Goal: Task Accomplishment & Management: Manage account settings

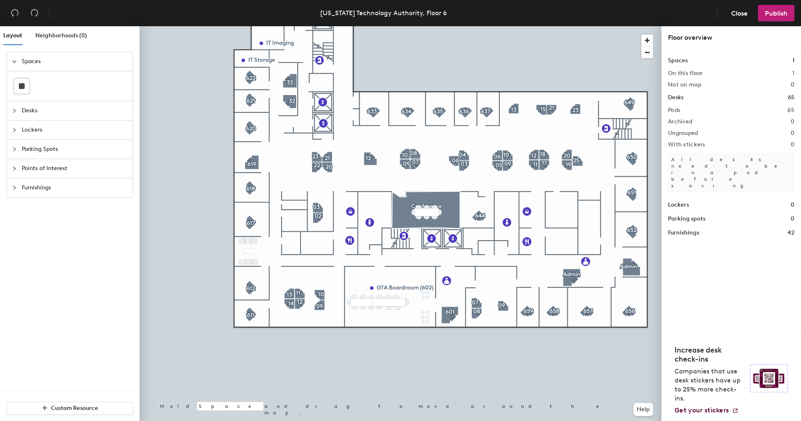
click at [26, 115] on span "Desks" at bounding box center [75, 110] width 106 height 19
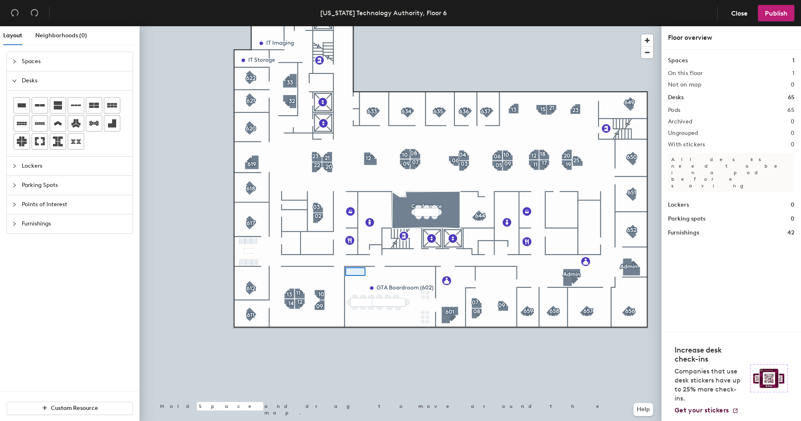
click at [345, 268] on div at bounding box center [355, 272] width 20 height 9
click at [380, 26] on div at bounding box center [401, 26] width 522 height 0
click at [380, 286] on div at bounding box center [381, 287] width 2 height 2
click at [35, 65] on span "Spaces" at bounding box center [75, 61] width 106 height 19
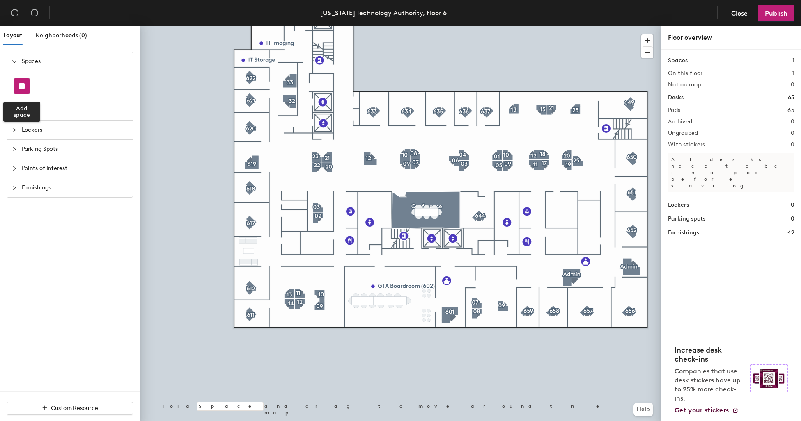
click at [23, 85] on rect at bounding box center [22, 86] width 6 height 6
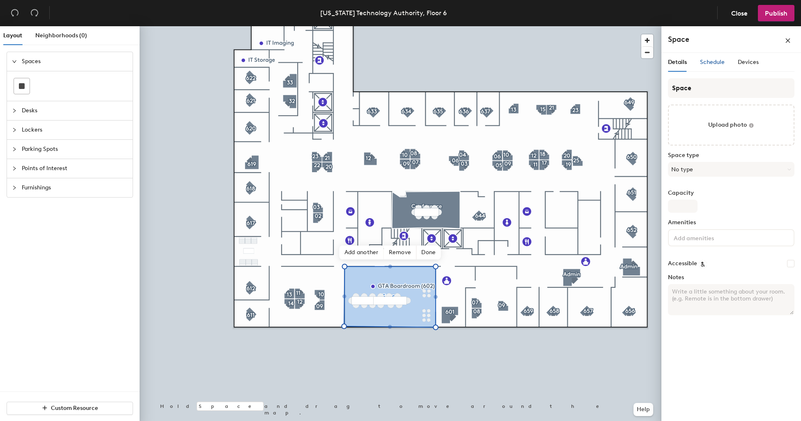
click at [706, 62] on span "Schedule" at bounding box center [712, 62] width 25 height 7
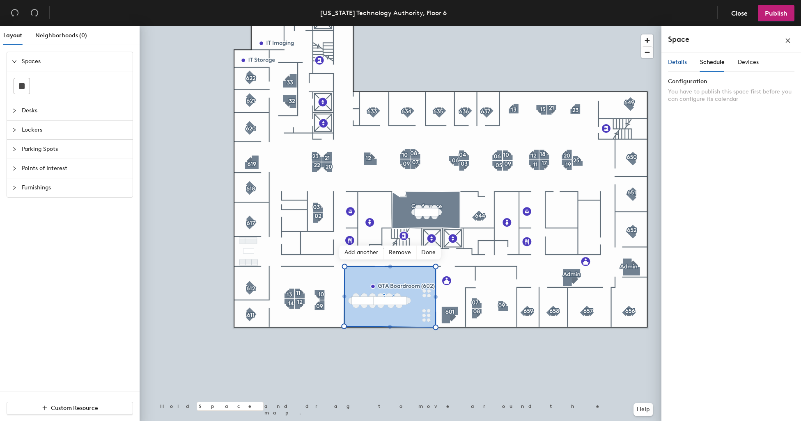
click at [681, 65] on span "Details" at bounding box center [677, 62] width 19 height 7
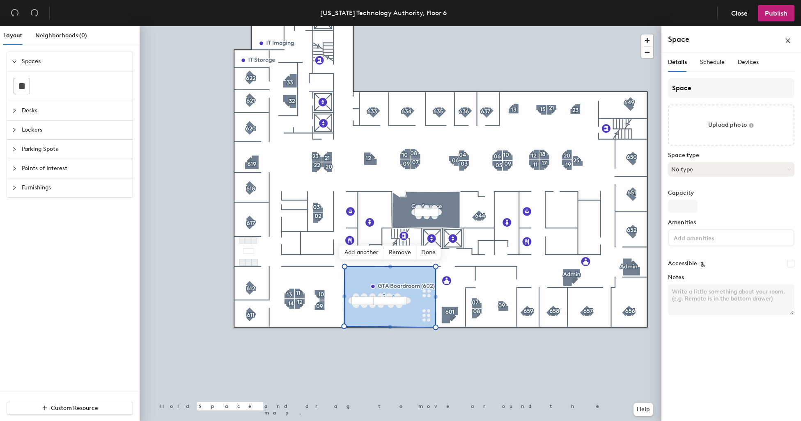
click at [696, 168] on button "No type" at bounding box center [731, 169] width 126 height 15
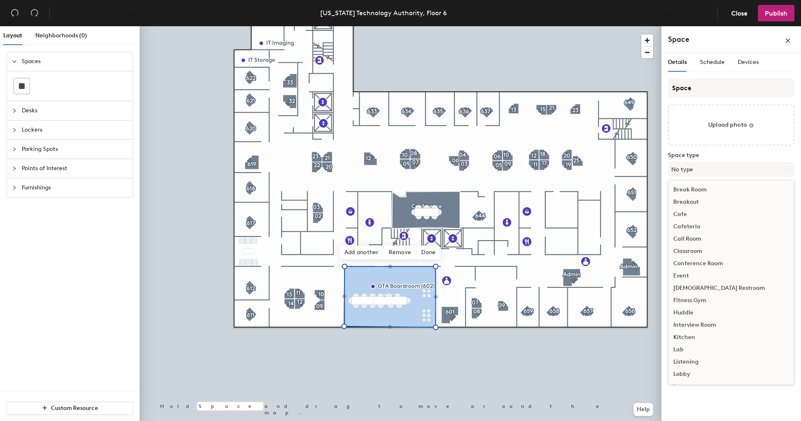
click at [691, 267] on div "Conference Room" at bounding box center [731, 264] width 126 height 12
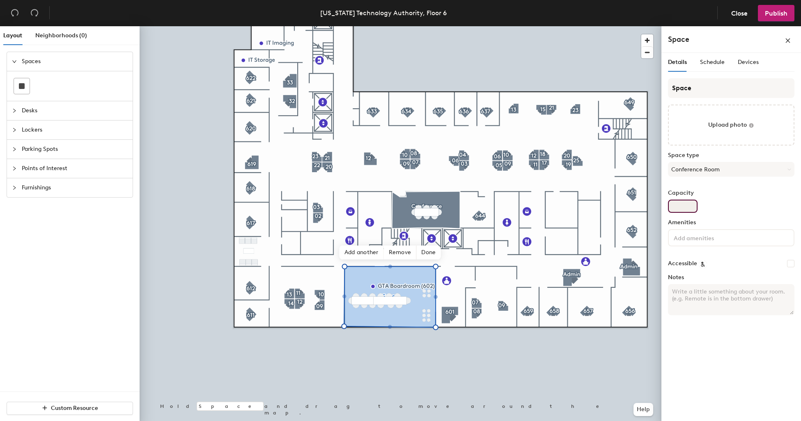
click at [680, 203] on input "Capacity" at bounding box center [683, 206] width 30 height 13
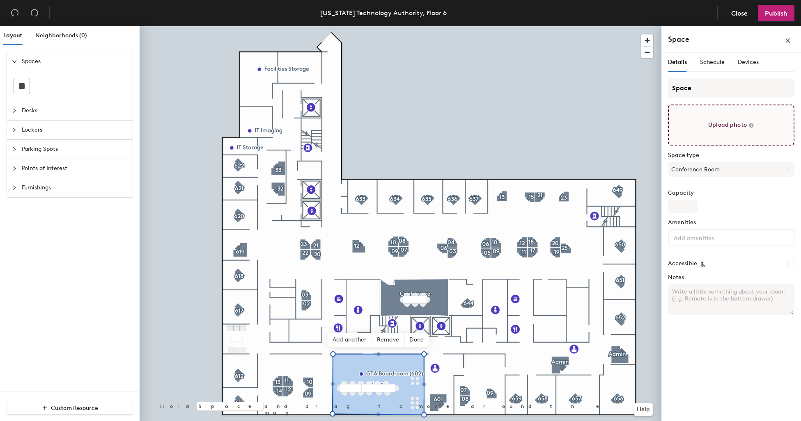
click at [707, 124] on input "file" at bounding box center [731, 125] width 126 height 41
click at [767, 121] on input "file" at bounding box center [731, 125] width 126 height 41
type input "C:\fakepath\IMG_0820.jpeg"
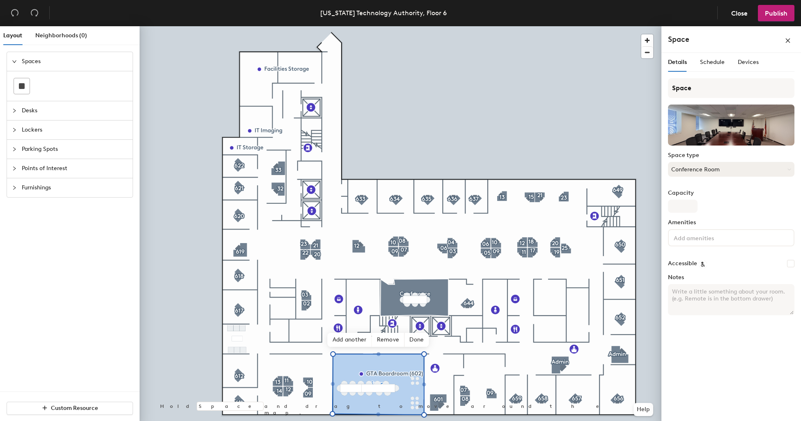
click at [719, 170] on button "Conference Room" at bounding box center [731, 169] width 126 height 15
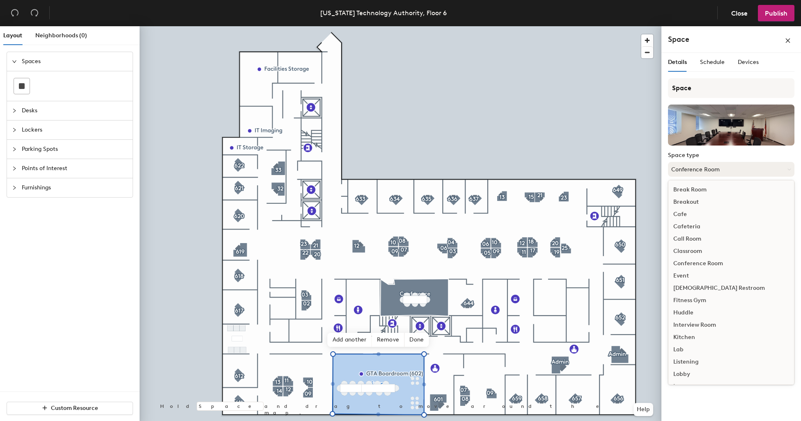
click at [719, 170] on button "Conference Room" at bounding box center [731, 169] width 126 height 15
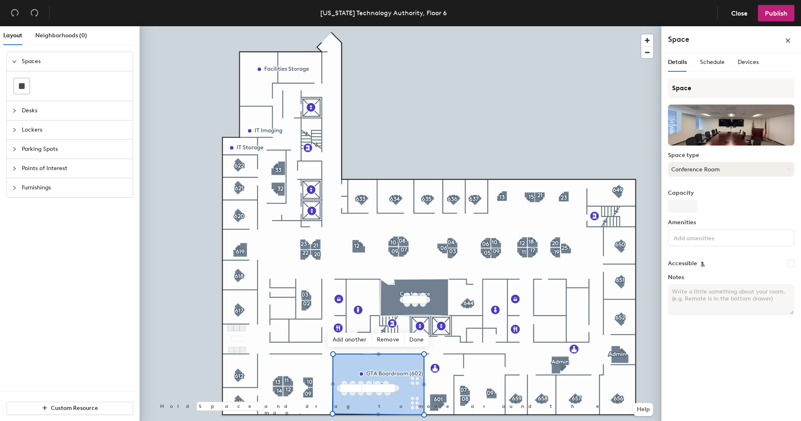
click at [719, 170] on button "Conference Room" at bounding box center [731, 169] width 126 height 15
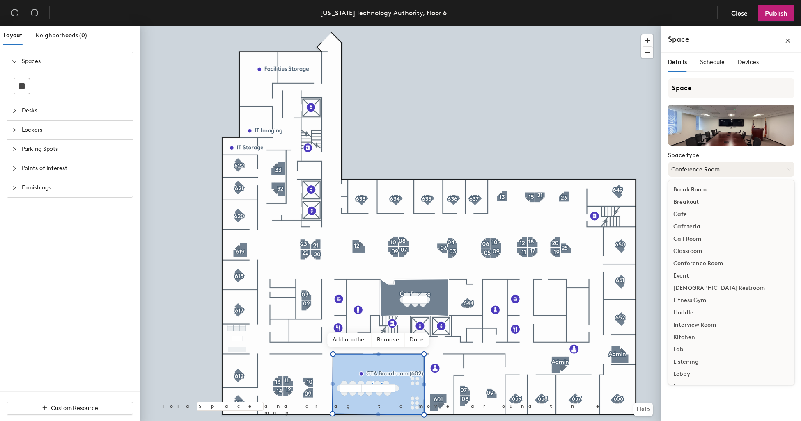
click at [719, 170] on button "Conference Room" at bounding box center [731, 169] width 126 height 15
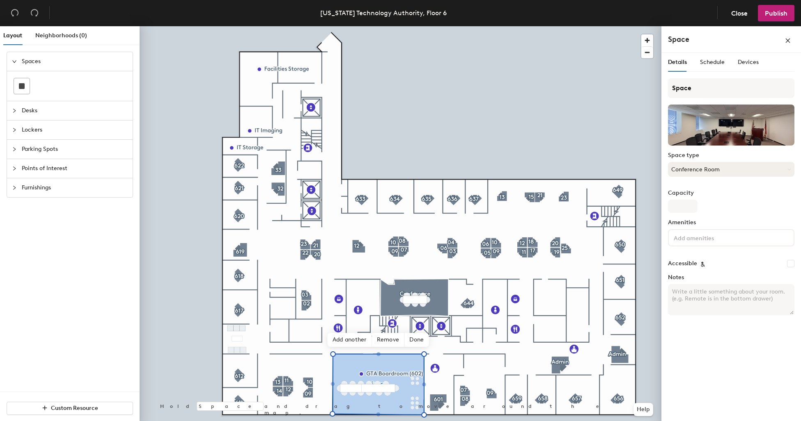
click at [719, 170] on button "Conference Room" at bounding box center [731, 169] width 126 height 15
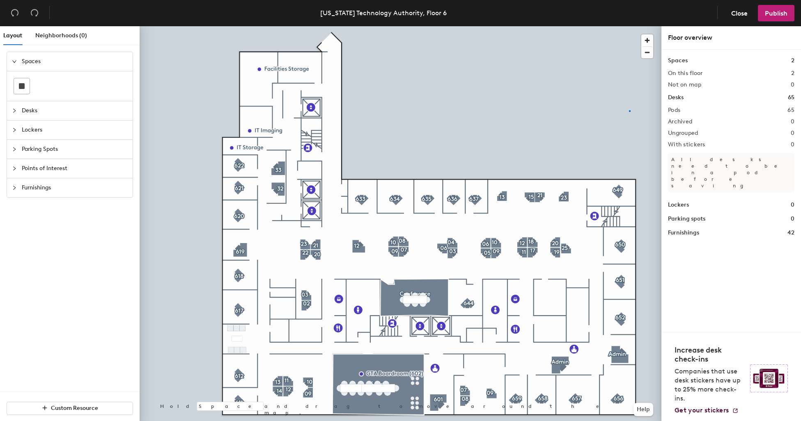
click at [629, 26] on div at bounding box center [401, 26] width 522 height 0
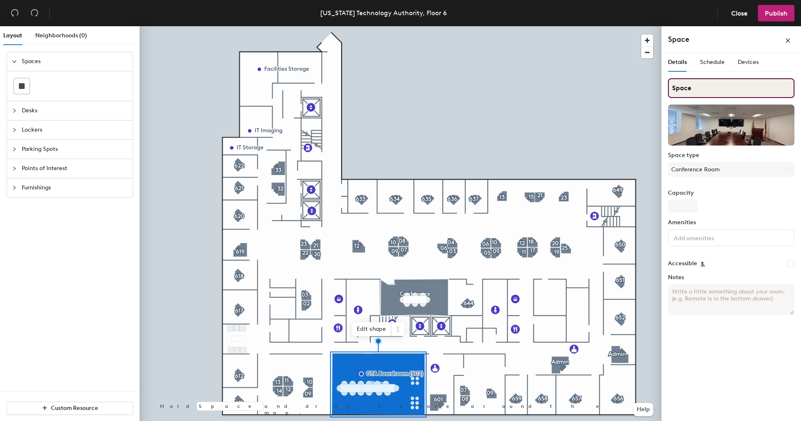
click at [703, 90] on input "Space" at bounding box center [731, 88] width 126 height 20
type input "GTA Boardroom"
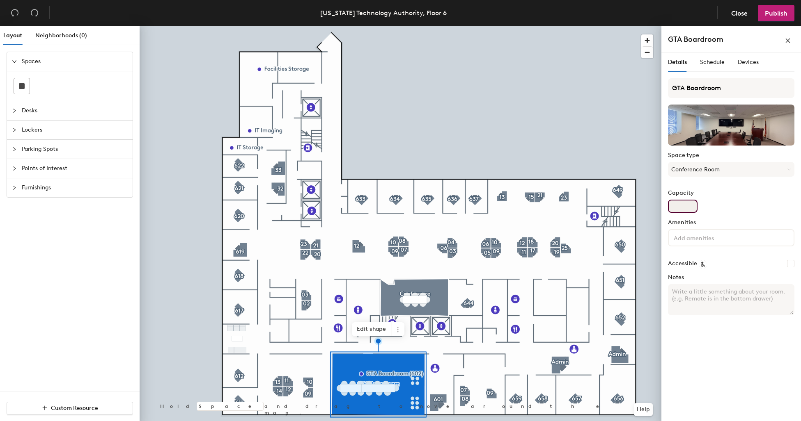
click at [686, 210] on input "Capacity" at bounding box center [683, 206] width 30 height 13
type input "2"
type input "16"
click at [710, 236] on input at bounding box center [709, 238] width 74 height 10
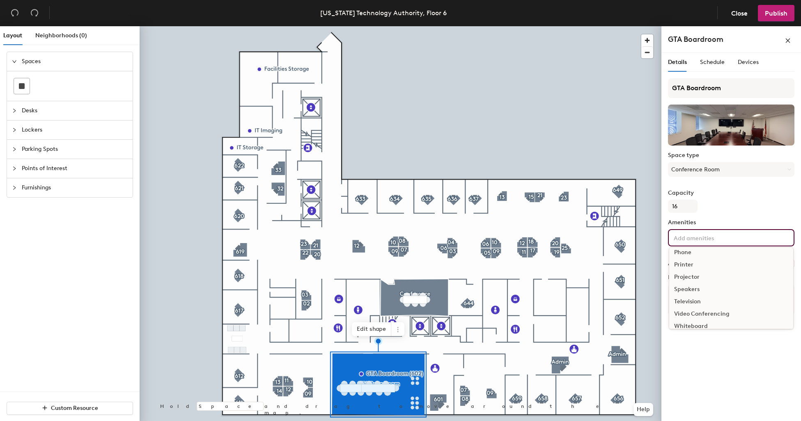
scroll to position [48, 0]
click at [703, 291] on div "Television" at bounding box center [731, 295] width 124 height 12
click at [680, 239] on button "1" at bounding box center [677, 239] width 11 height 11
click at [680, 239] on div "1" at bounding box center [677, 239] width 11 height 11
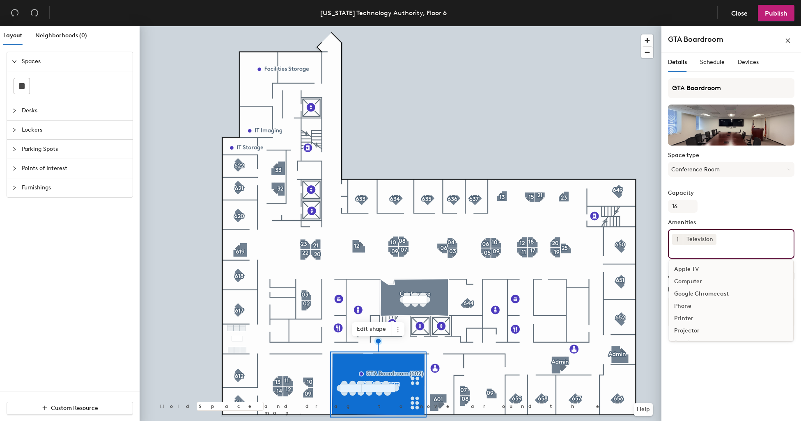
click at [680, 239] on button "1" at bounding box center [677, 239] width 11 height 11
click at [680, 252] on div "2" at bounding box center [677, 250] width 11 height 11
click at [680, 252] on input at bounding box center [709, 250] width 74 height 10
click at [678, 243] on span "2" at bounding box center [676, 240] width 3 height 9
click at [678, 249] on div "3" at bounding box center [677, 250] width 11 height 11
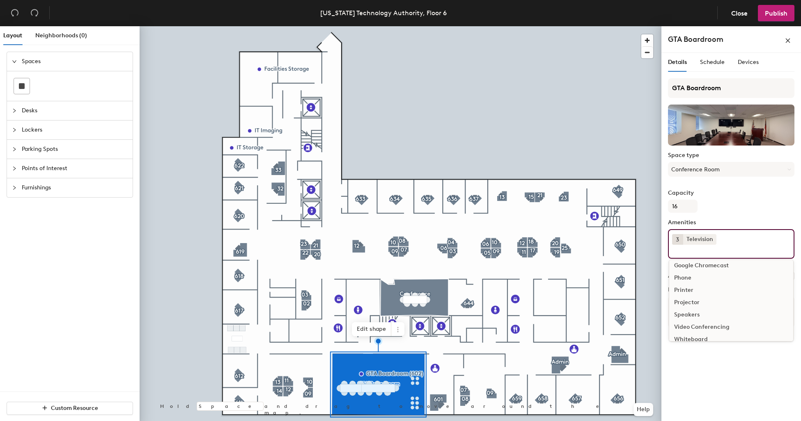
scroll to position [36, 0]
click at [694, 310] on div "Speakers" at bounding box center [731, 307] width 124 height 12
click at [704, 317] on div "Video Conferencing" at bounding box center [731, 320] width 124 height 12
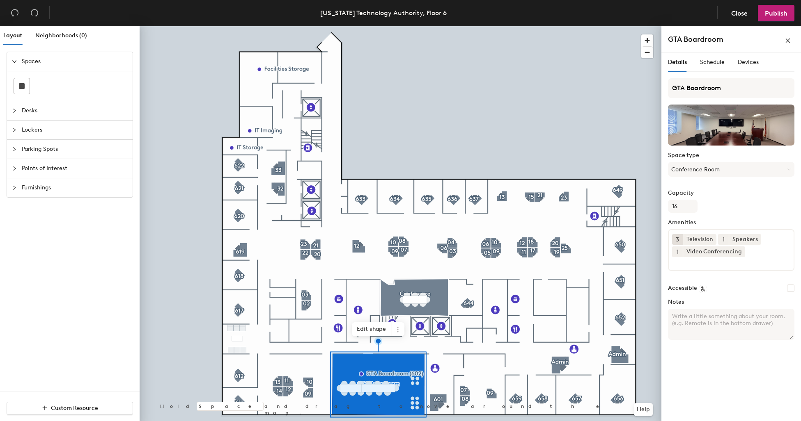
click at [716, 384] on div "Details Schedule Devices GTA Boardroom Space type Conference Room Capacity 16 A…" at bounding box center [731, 239] width 140 height 372
click at [704, 64] on span "Schedule" at bounding box center [712, 62] width 25 height 7
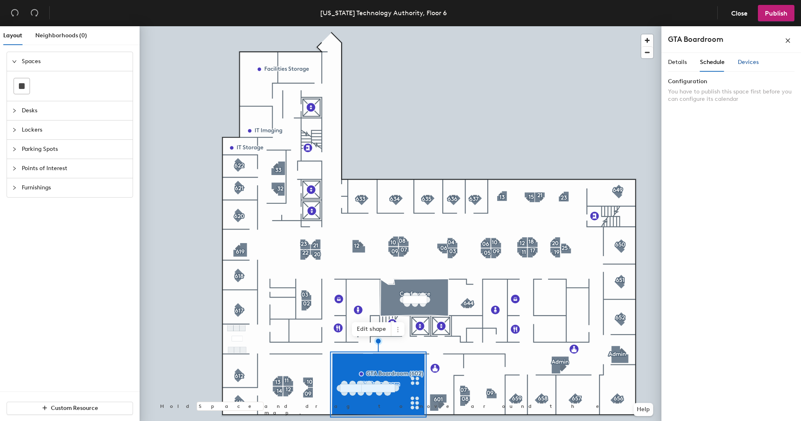
click at [752, 66] on div "Devices" at bounding box center [747, 62] width 21 height 9
click at [674, 57] on div "Details" at bounding box center [677, 62] width 19 height 19
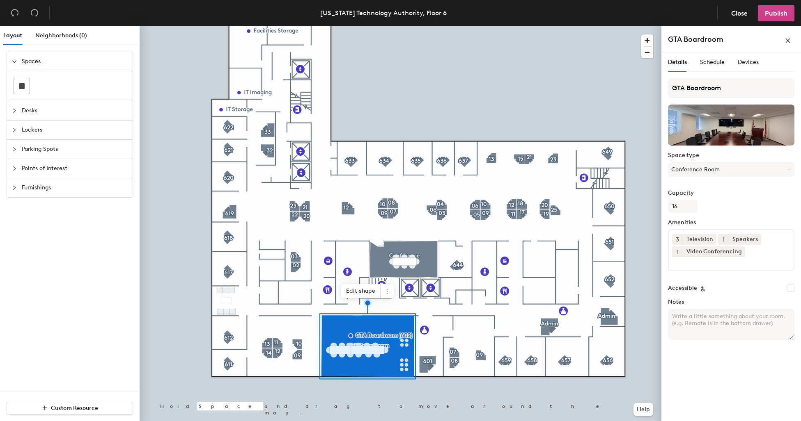
click at [773, 19] on button "Publish" at bounding box center [776, 13] width 37 height 16
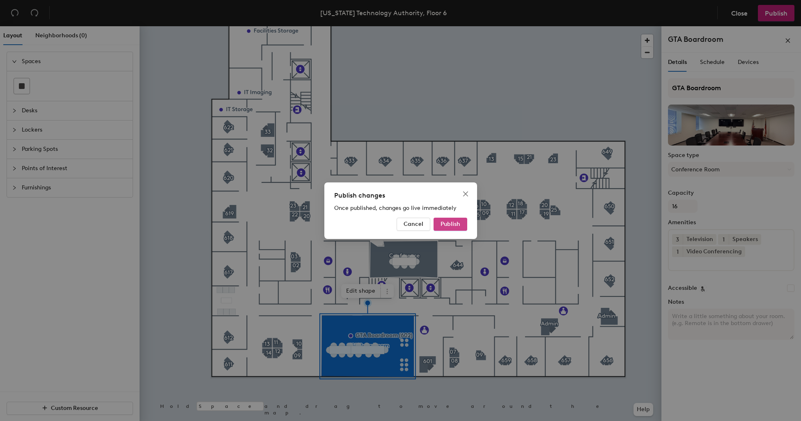
click at [449, 222] on span "Publish" at bounding box center [450, 224] width 20 height 7
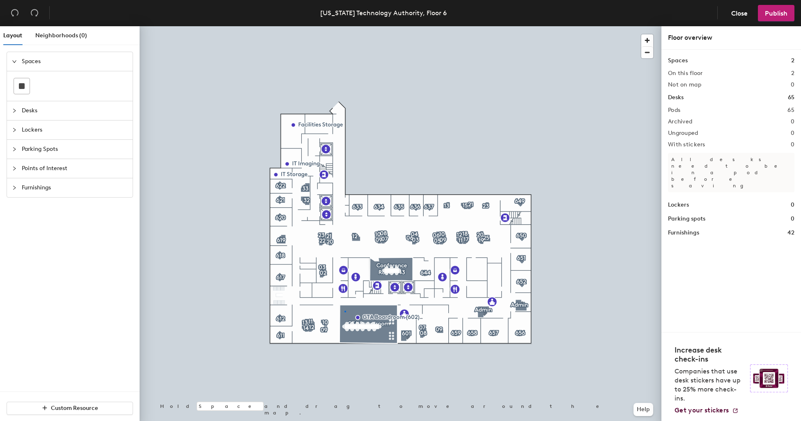
click at [344, 26] on div at bounding box center [401, 26] width 522 height 0
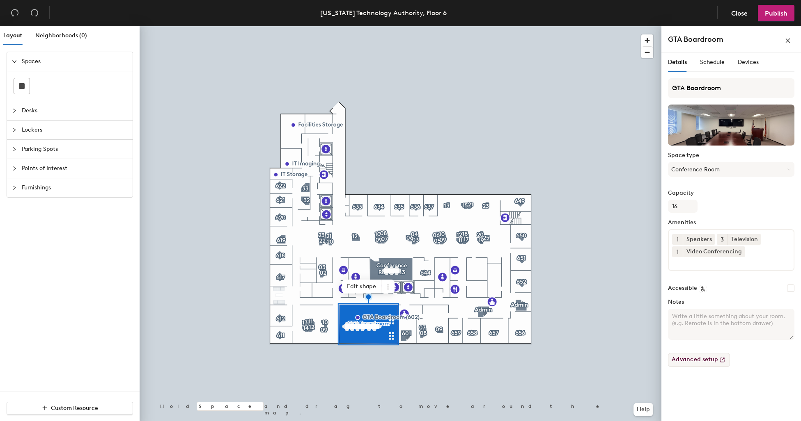
click at [697, 365] on button "Advanced setup" at bounding box center [699, 360] width 62 height 14
